Goal: Check status: Check status

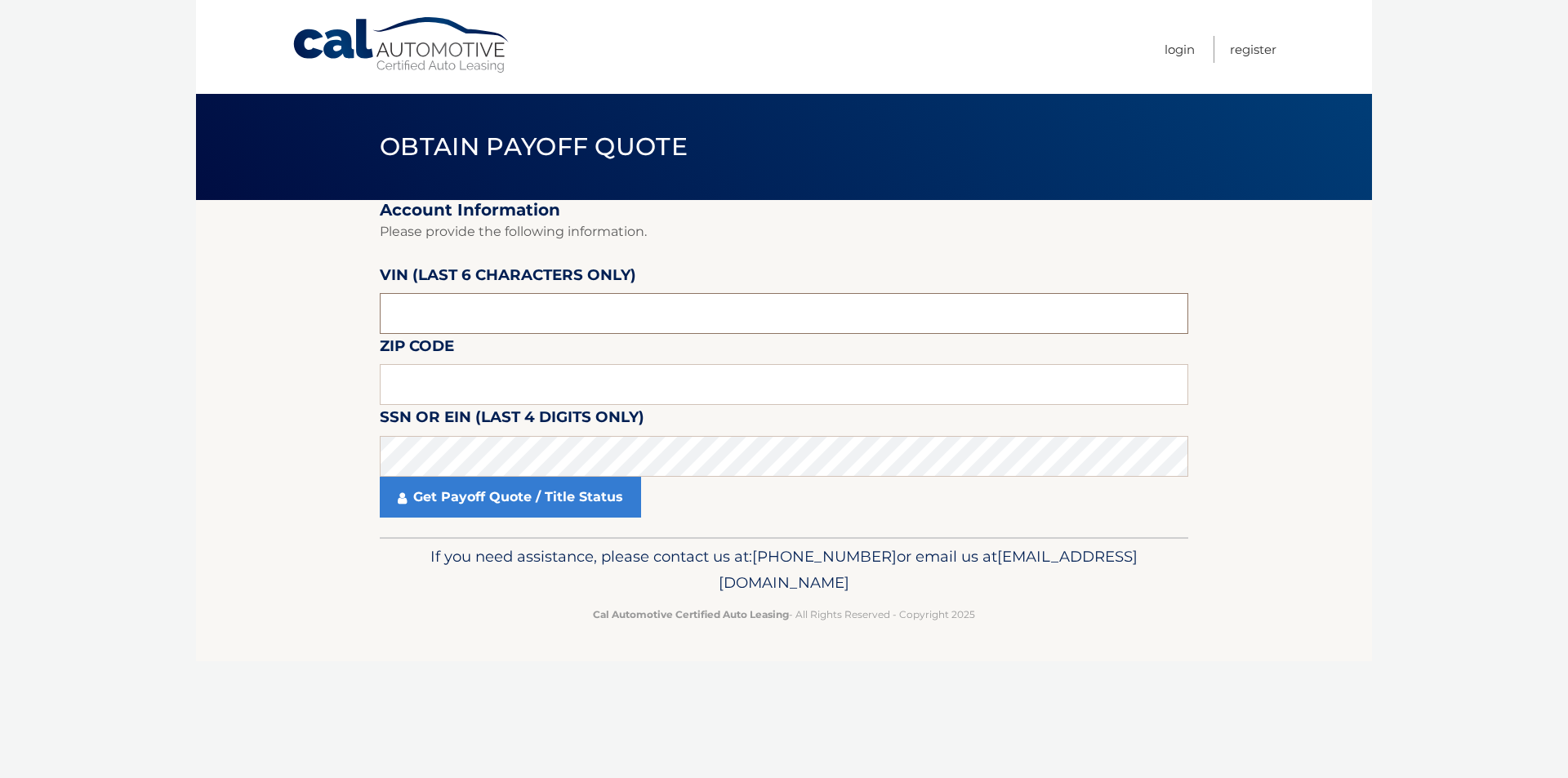
click at [479, 307] on input "text" at bounding box center [784, 314] width 808 height 41
type input "165187"
click at [537, 375] on input "text" at bounding box center [784, 384] width 808 height 41
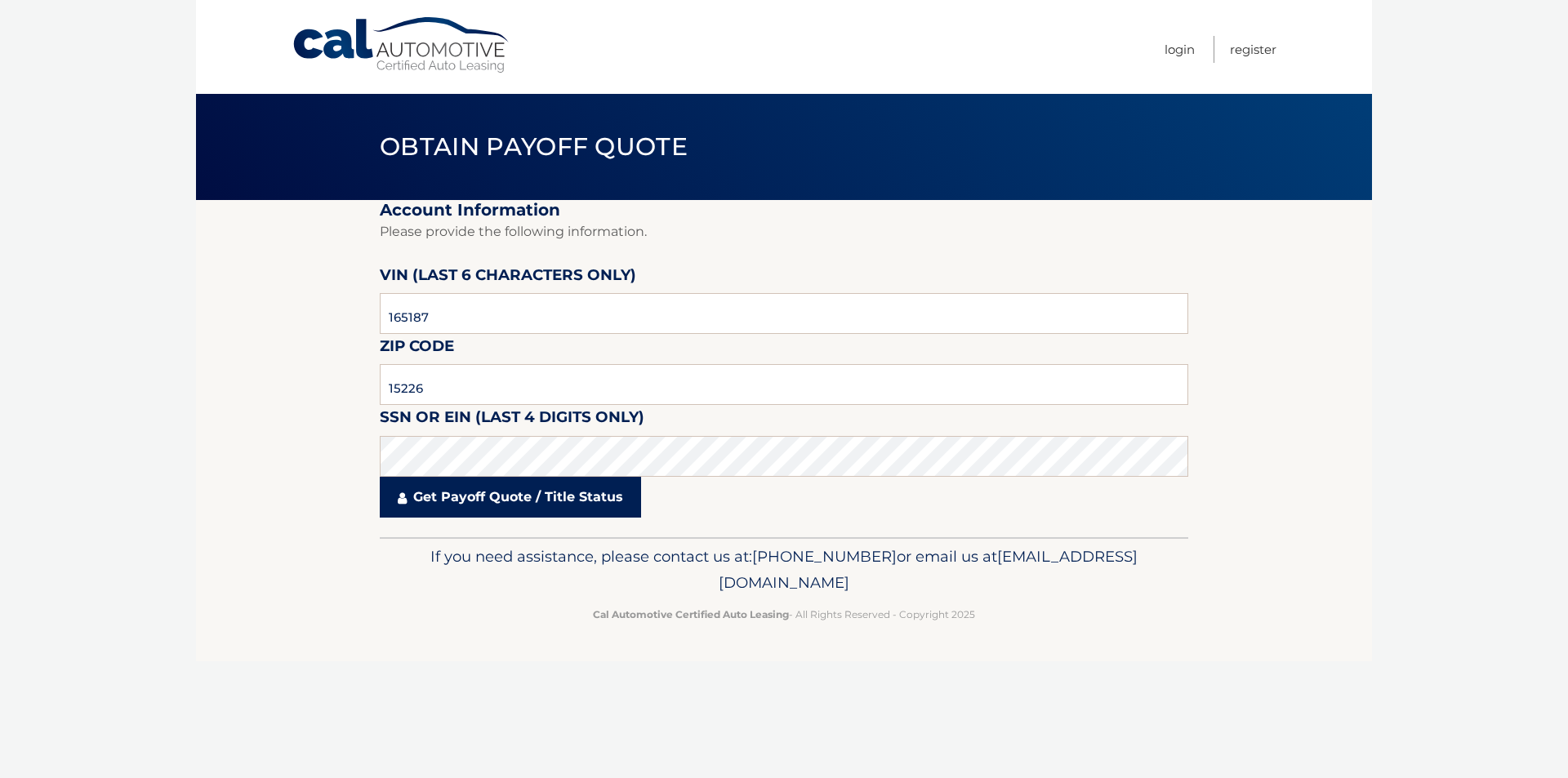
click at [470, 495] on link "Get Payoff Quote / Title Status" at bounding box center [510, 497] width 261 height 41
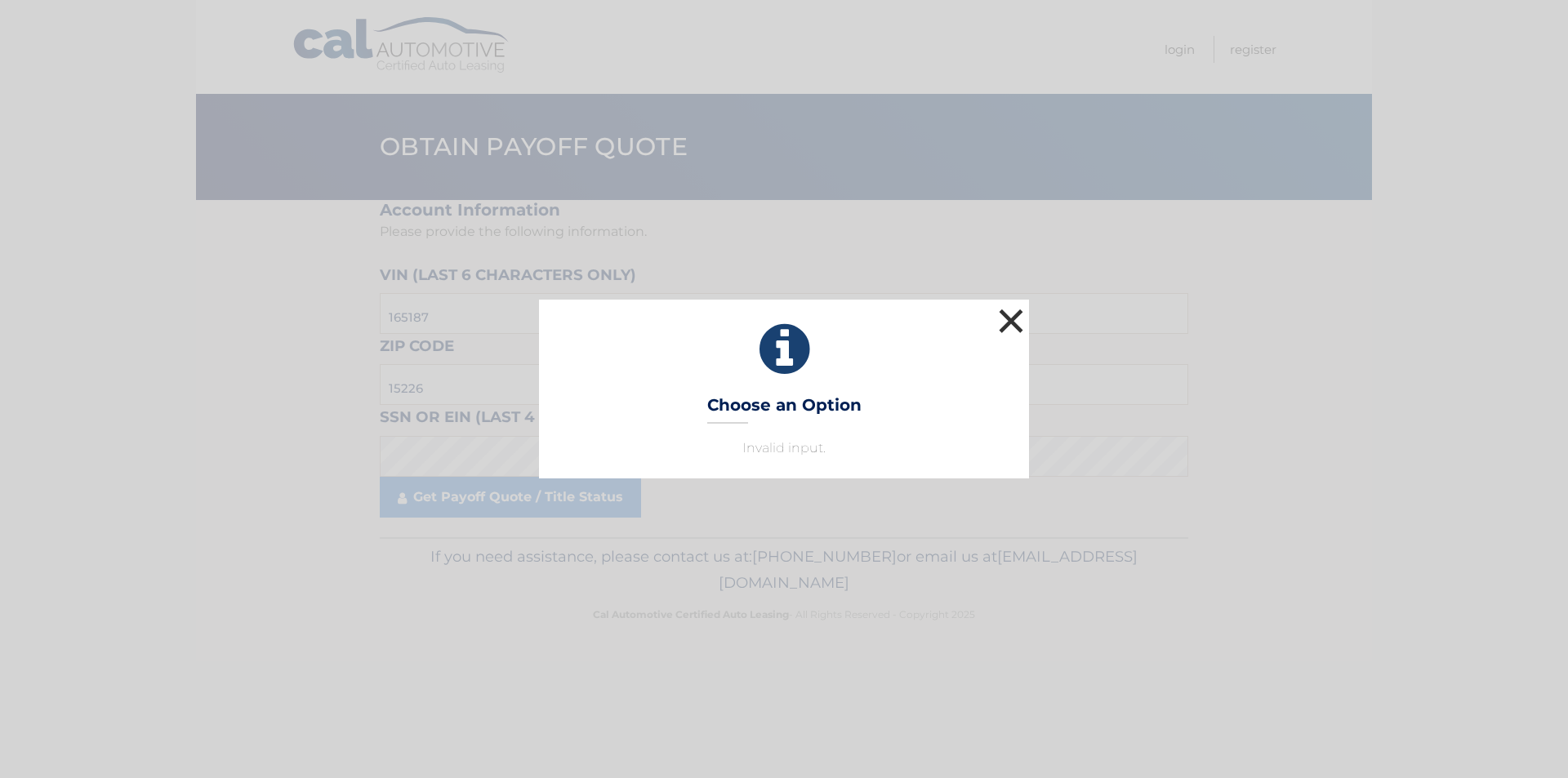
click at [1010, 317] on button "×" at bounding box center [1011, 321] width 33 height 33
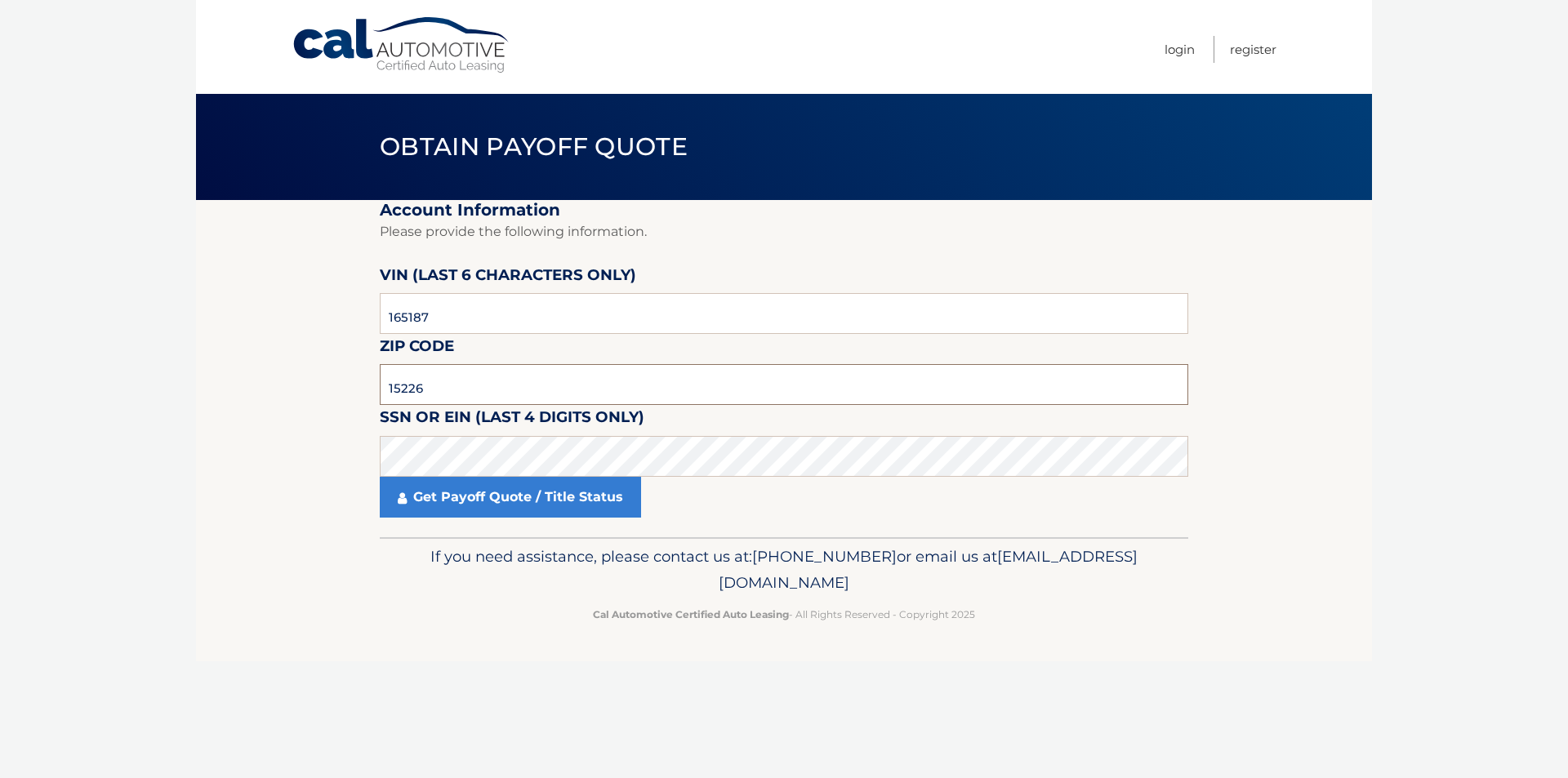
click at [483, 386] on input "15226" at bounding box center [784, 384] width 808 height 41
click at [454, 381] on input "15226" at bounding box center [784, 384] width 808 height 41
type input "15227"
click at [474, 498] on link "Get Payoff Quote / Title Status" at bounding box center [510, 497] width 261 height 41
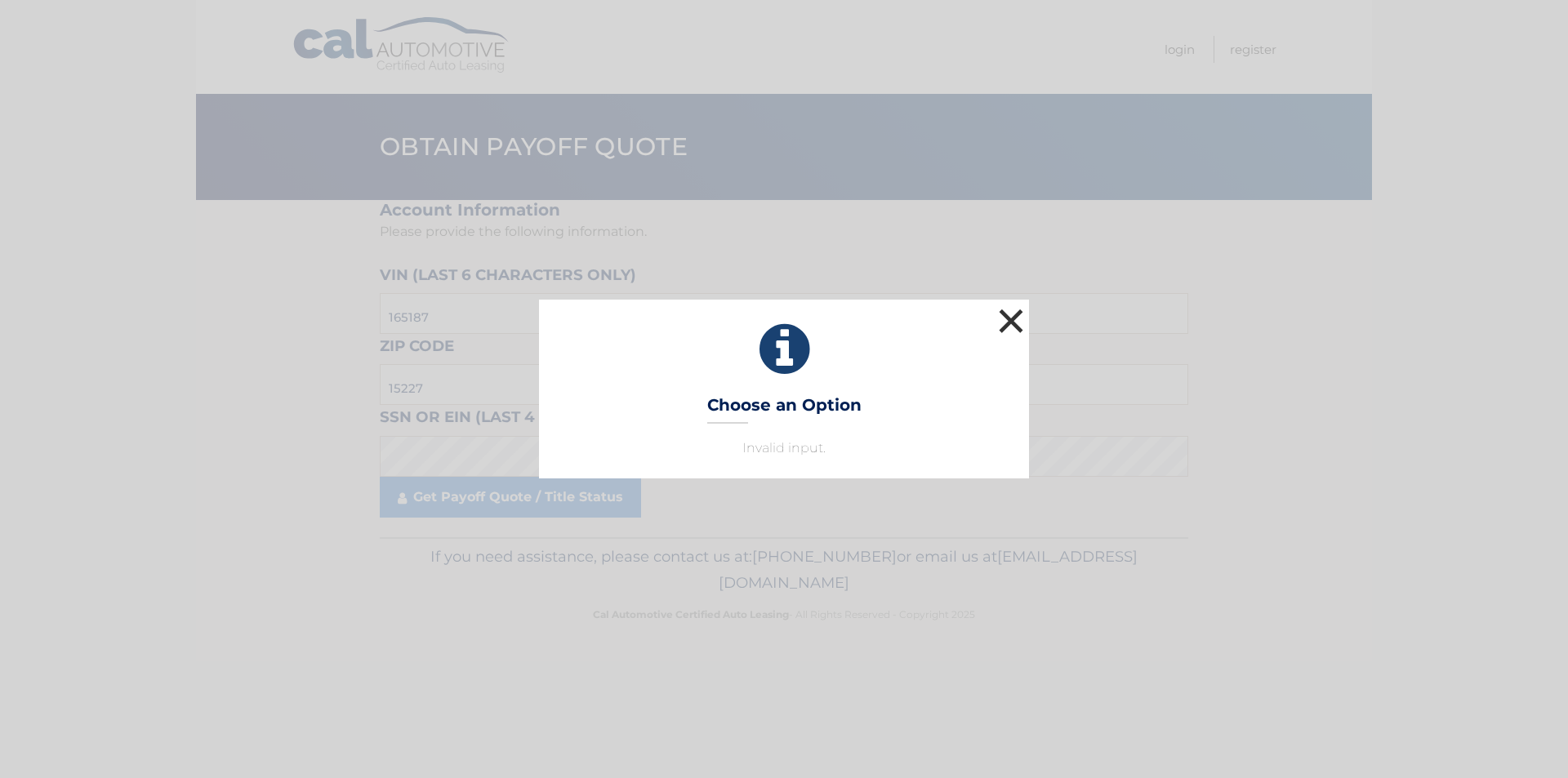
click at [1004, 322] on button "×" at bounding box center [1011, 321] width 33 height 33
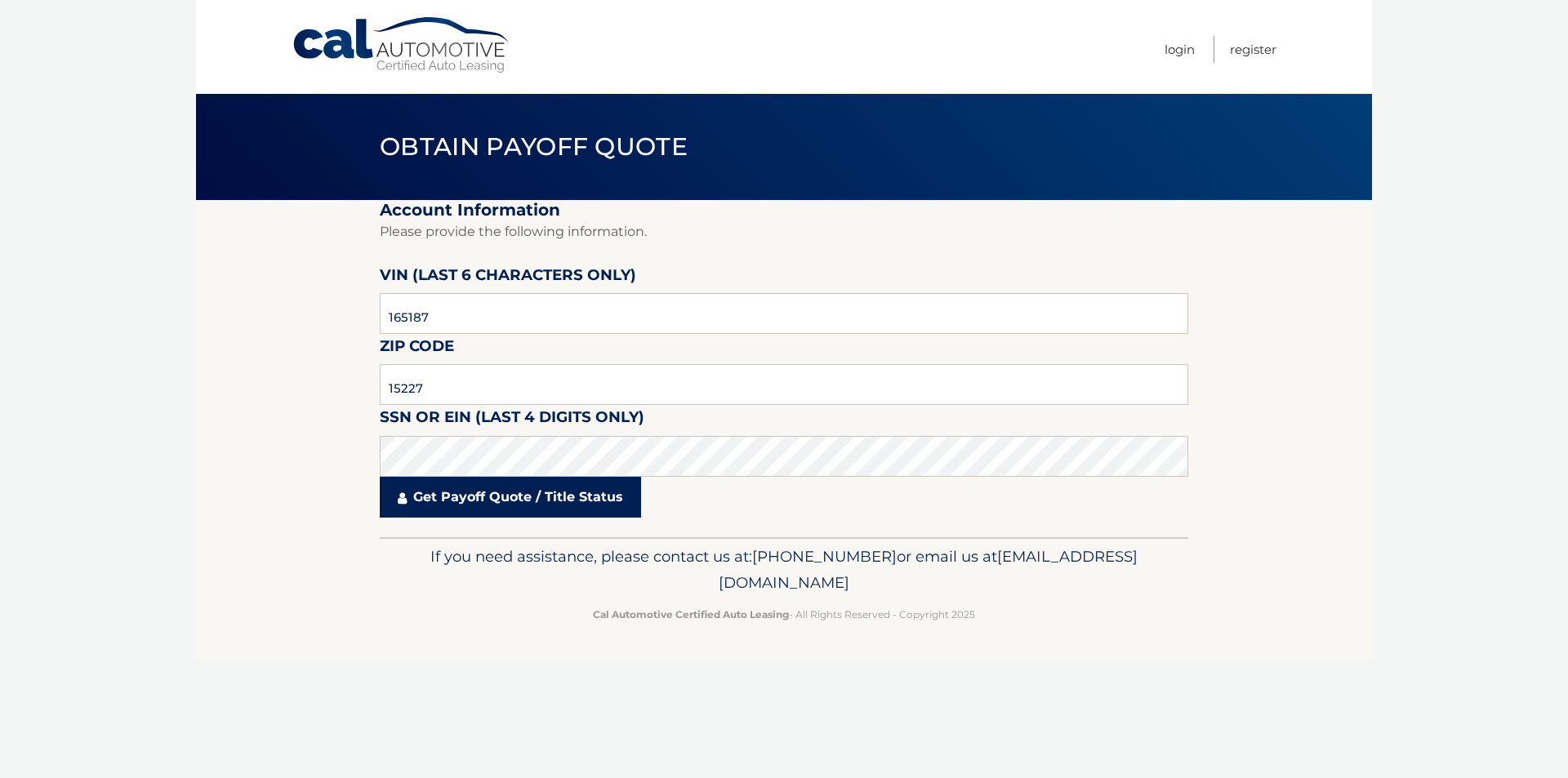
click at [461, 505] on link "Get Payoff Quote / Title Status" at bounding box center [510, 497] width 261 height 41
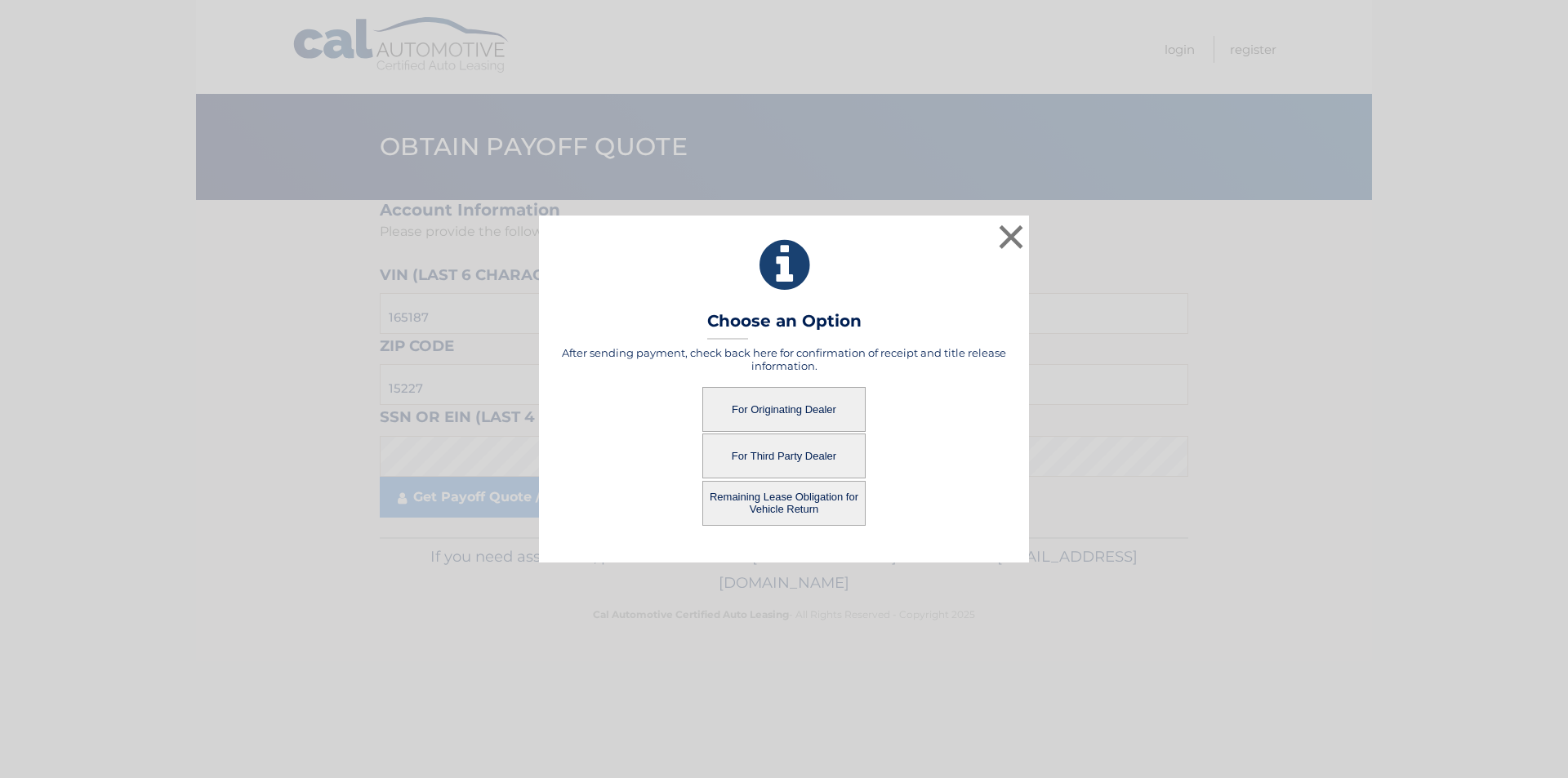
click at [789, 410] on button "For Originating Dealer" at bounding box center [784, 409] width 164 height 45
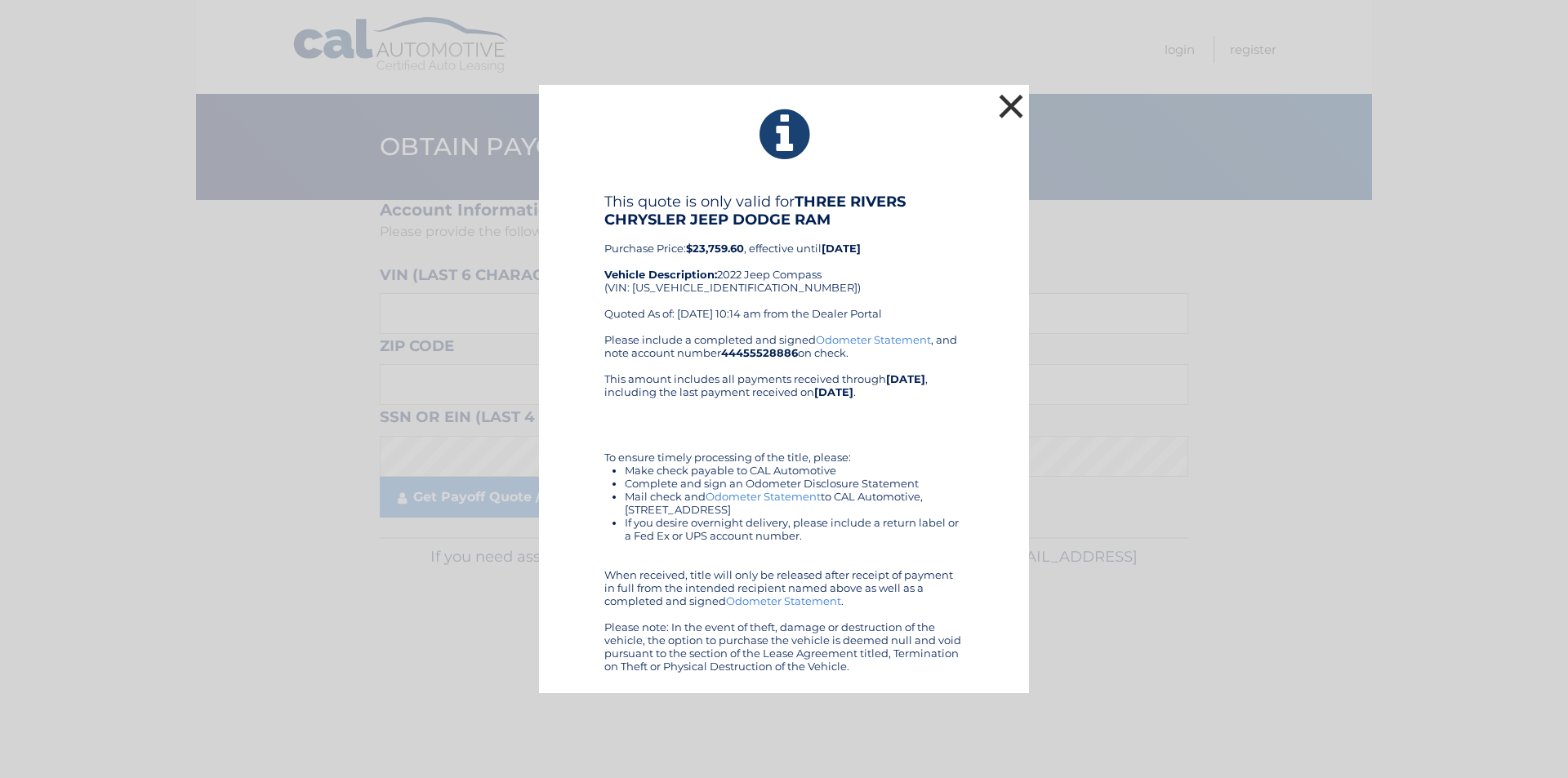
click at [1014, 105] on button "×" at bounding box center [1011, 106] width 33 height 33
